Goal: Transaction & Acquisition: Purchase product/service

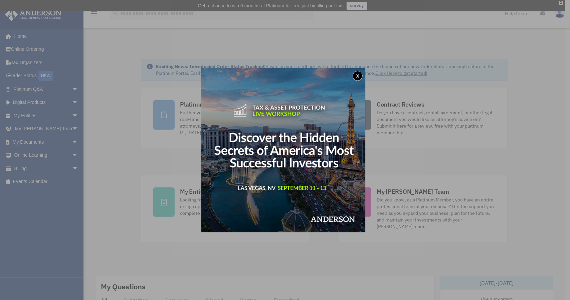
click at [358, 76] on button "x" at bounding box center [358, 76] width 10 height 10
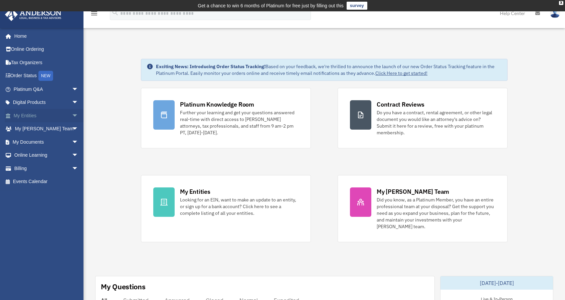
click at [39, 119] on link "My Entities arrow_drop_down" at bounding box center [47, 115] width 84 height 13
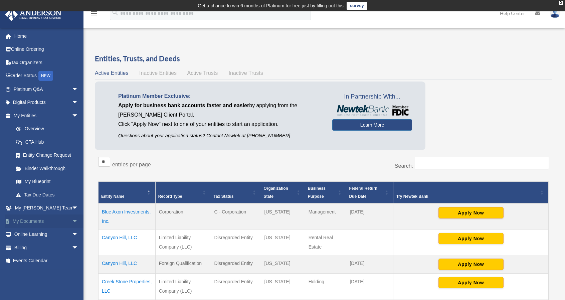
click at [35, 221] on link "My Documents arrow_drop_down" at bounding box center [47, 220] width 84 height 13
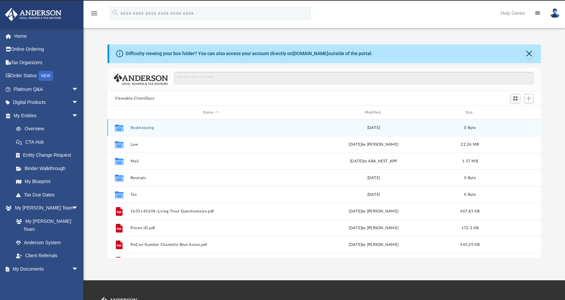
scroll to position [11, 0]
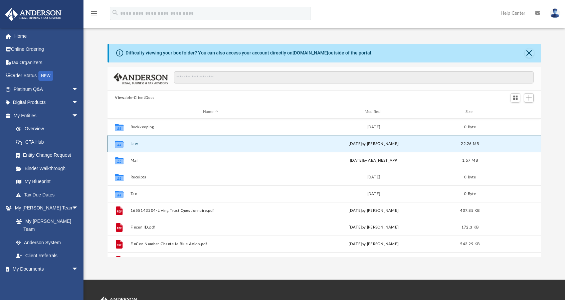
click at [133, 142] on button "Law" at bounding box center [211, 144] width 160 height 4
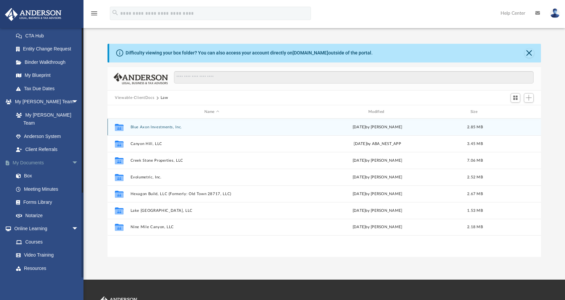
scroll to position [123, 0]
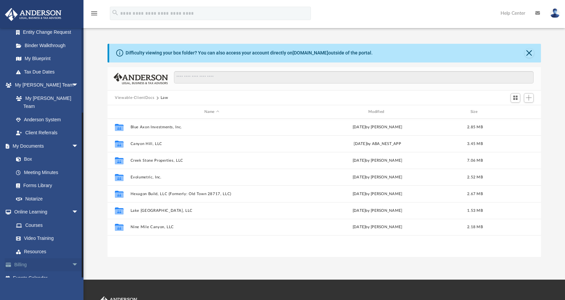
click at [46, 259] on link "Billing arrow_drop_down" at bounding box center [47, 264] width 84 height 13
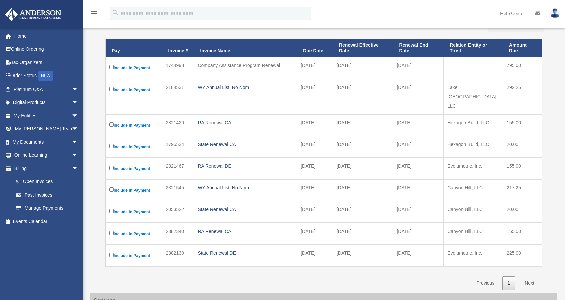
scroll to position [96, 0]
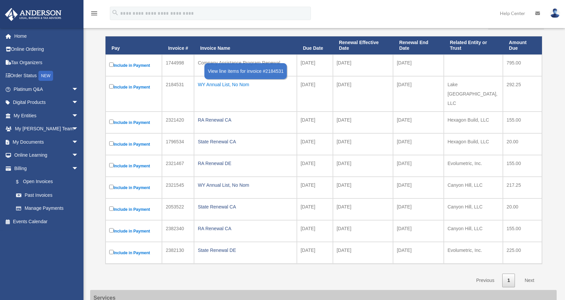
click at [218, 84] on div "WY Annual List, No Nom" at bounding box center [246, 84] width 96 height 9
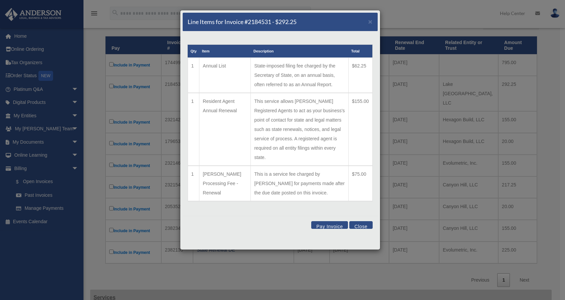
click at [365, 221] on button "Close" at bounding box center [360, 225] width 23 height 8
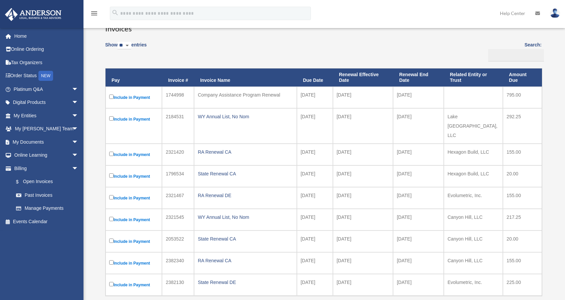
scroll to position [68, 0]
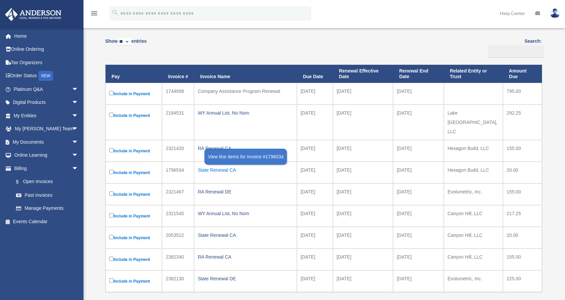
click at [210, 165] on div "State Renewal CA" at bounding box center [246, 169] width 96 height 9
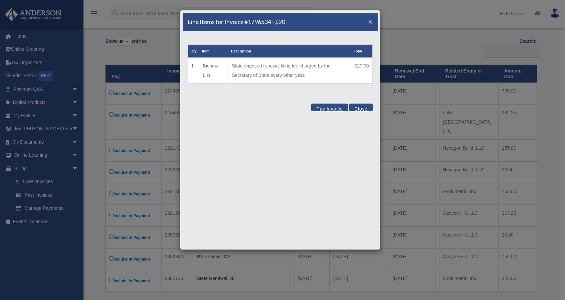
click at [372, 23] on span "×" at bounding box center [370, 22] width 4 height 8
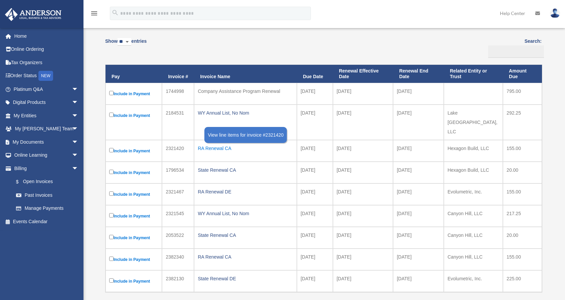
click at [209, 144] on div "RA Renewal CA" at bounding box center [246, 148] width 96 height 9
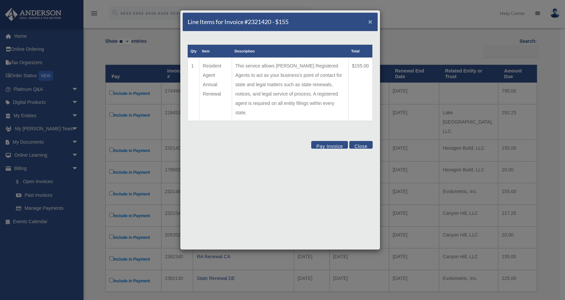
click at [370, 22] on span "×" at bounding box center [370, 22] width 4 height 8
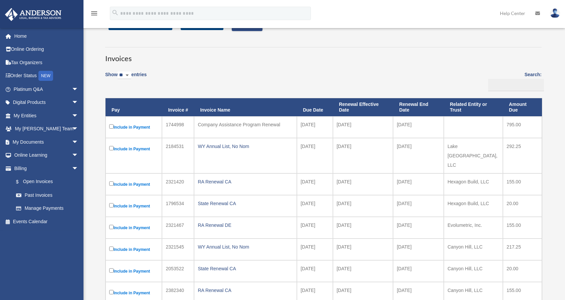
scroll to position [0, 0]
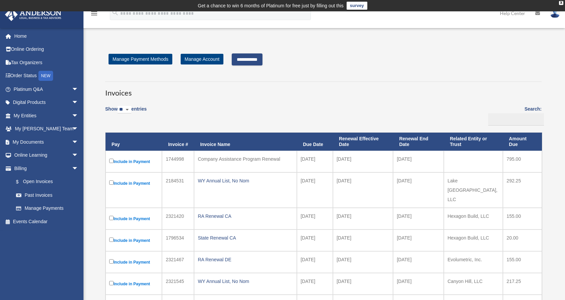
click at [262, 59] on input "**********" at bounding box center [247, 59] width 31 height 12
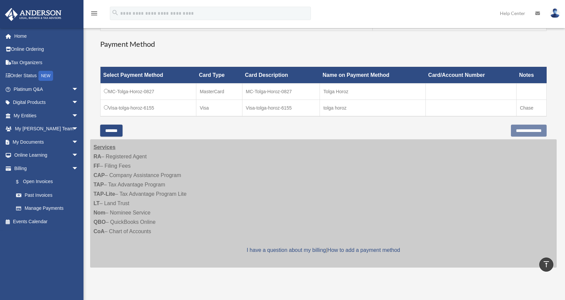
scroll to position [147, 0]
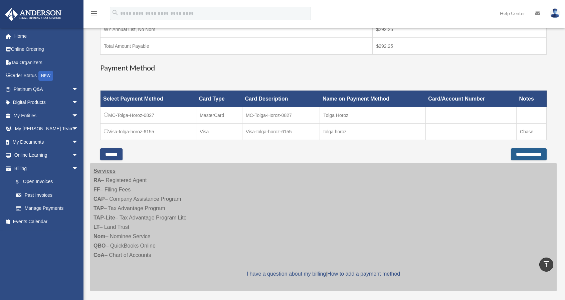
click at [524, 152] on input "**********" at bounding box center [529, 154] width 36 height 12
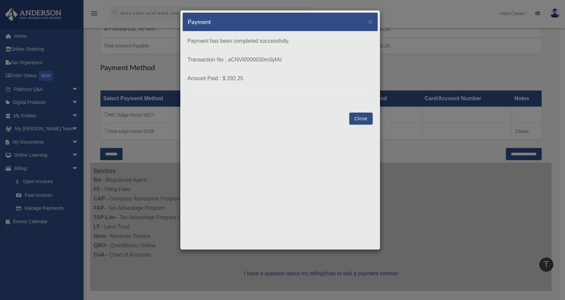
click at [363, 118] on button "Close" at bounding box center [360, 119] width 23 height 12
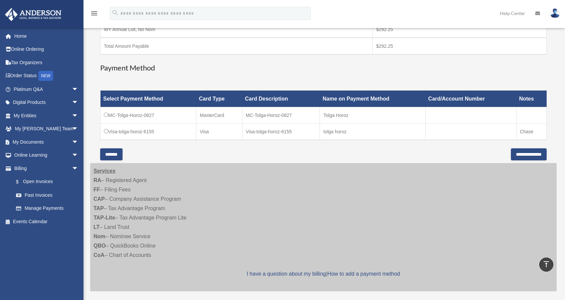
scroll to position [0, 0]
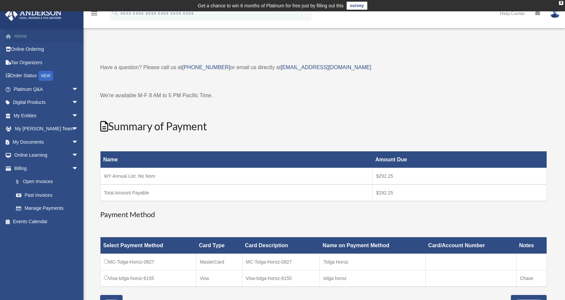
click at [17, 34] on link "Home" at bounding box center [47, 35] width 84 height 13
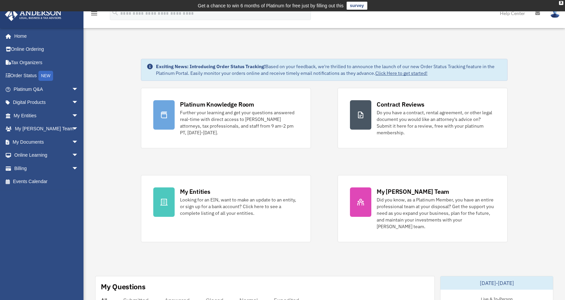
click at [558, 12] on img at bounding box center [555, 13] width 10 height 10
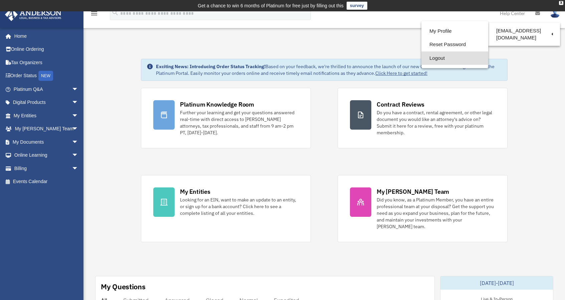
click at [444, 60] on link "Logout" at bounding box center [454, 58] width 67 height 14
